Goal: Find specific page/section: Find specific page/section

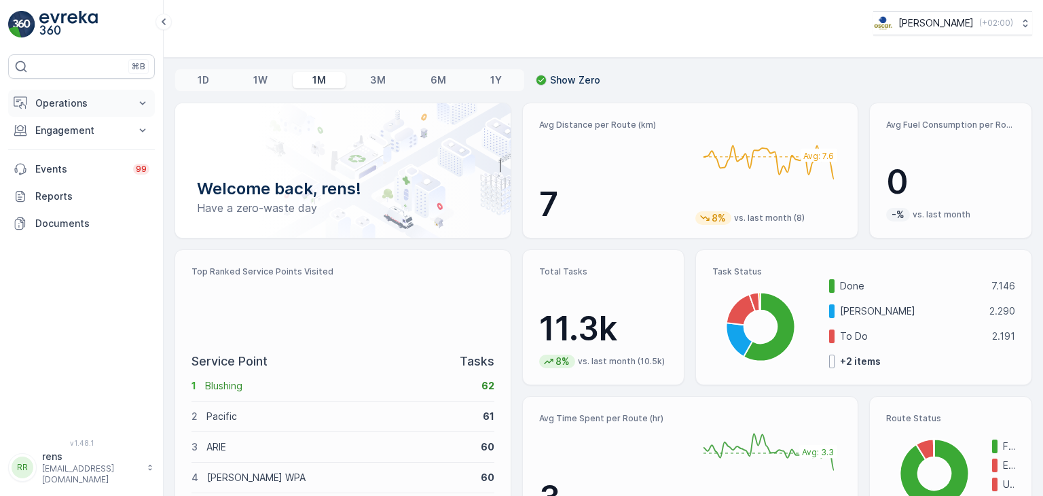
click at [76, 102] on p "Operations" at bounding box center [81, 103] width 92 height 14
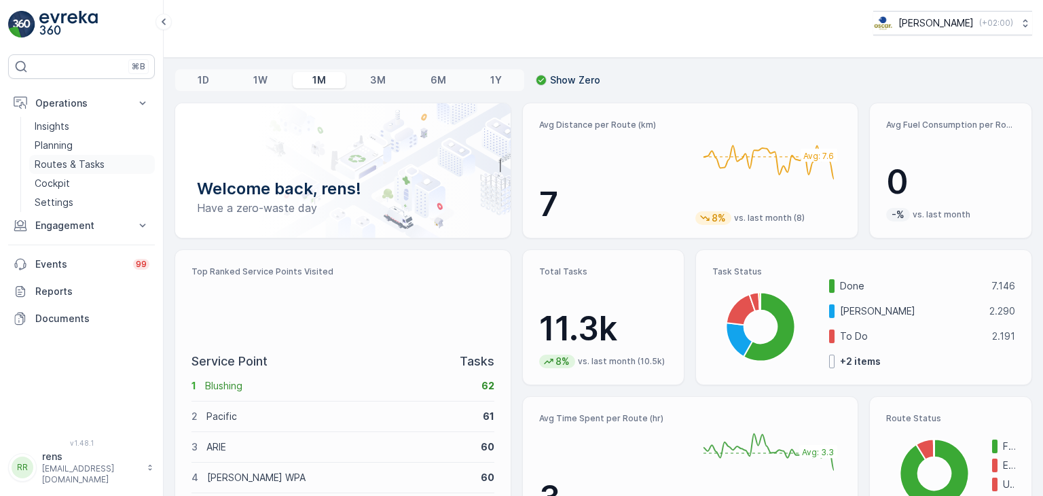
click at [64, 163] on p "Routes & Tasks" at bounding box center [70, 165] width 70 height 14
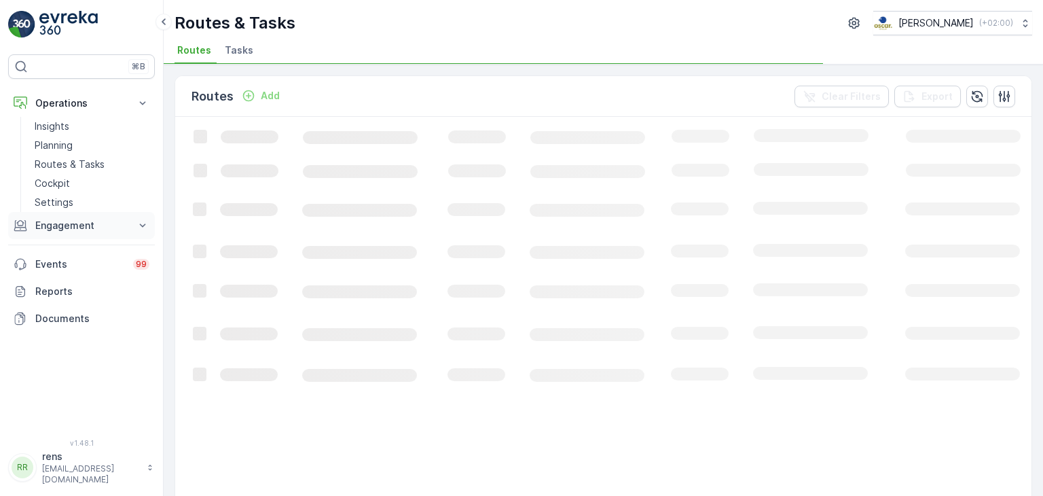
click at [60, 229] on p "Engagement" at bounding box center [81, 226] width 92 height 14
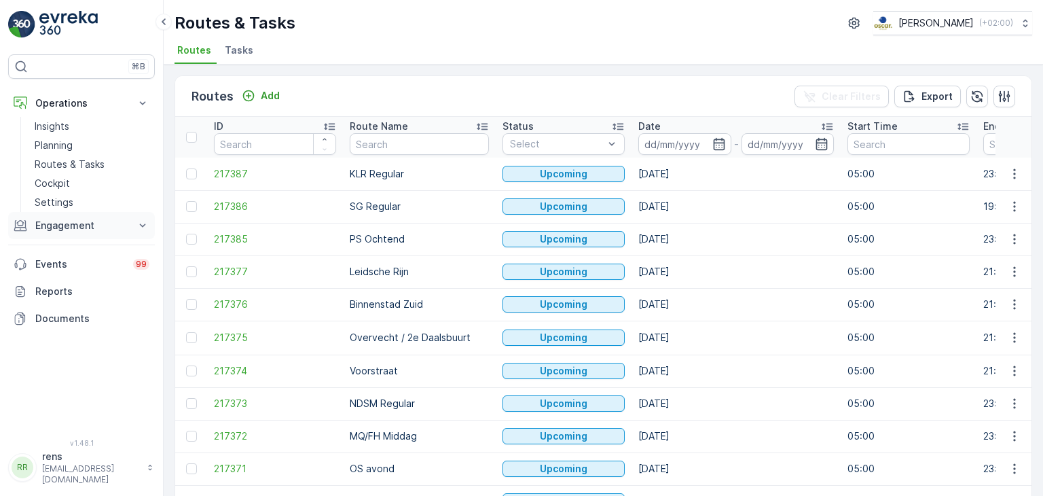
click at [87, 223] on p "Engagement" at bounding box center [81, 226] width 92 height 14
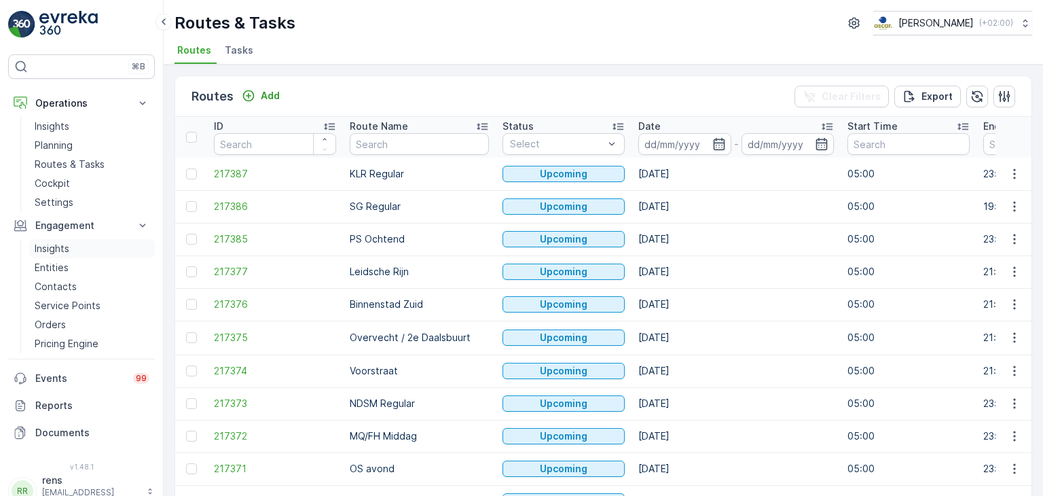
click at [55, 253] on p "Insights" at bounding box center [52, 249] width 35 height 14
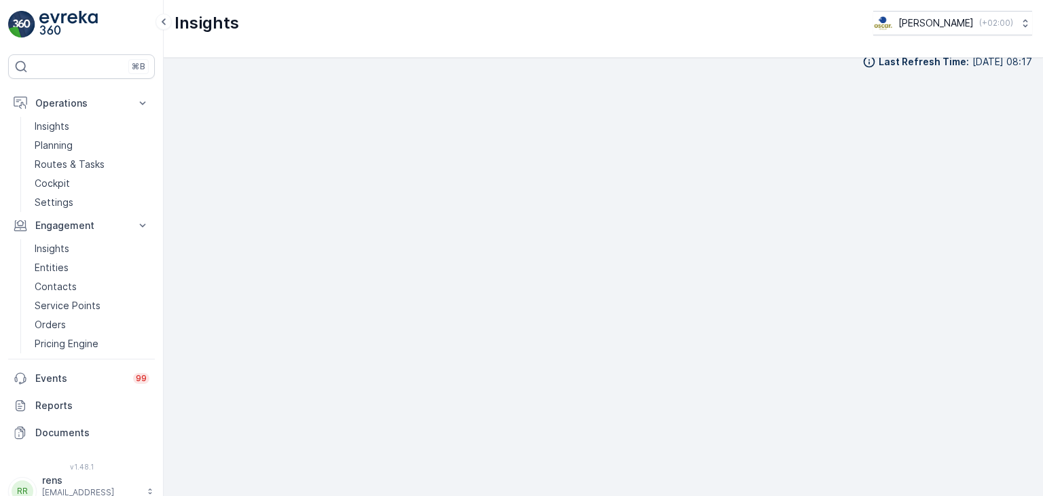
scroll to position [13, 0]
